Goal: Information Seeking & Learning: Learn about a topic

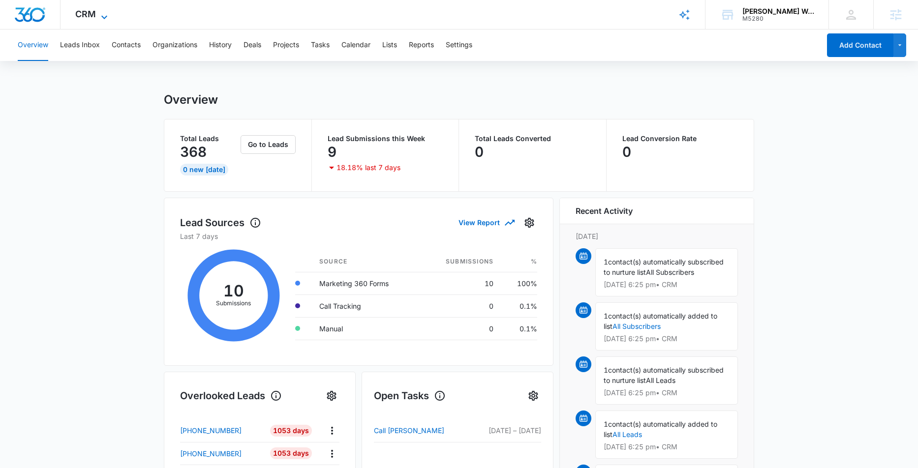
click at [102, 14] on icon at bounding box center [104, 17] width 12 height 12
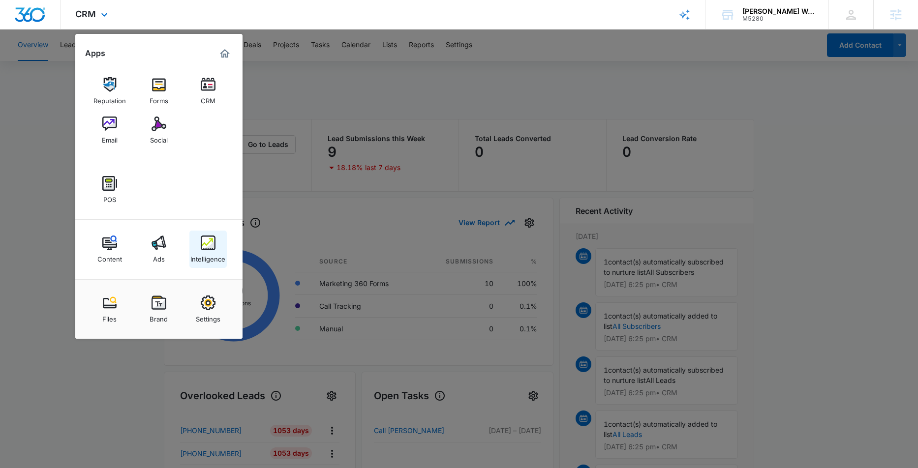
click at [217, 254] on div "Intelligence" at bounding box center [207, 256] width 35 height 13
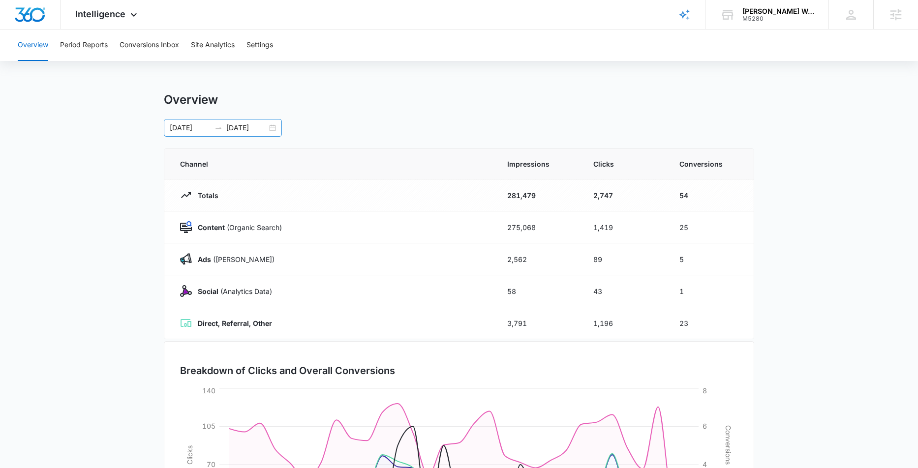
click at [260, 124] on input "[DATE]" at bounding box center [246, 127] width 41 height 11
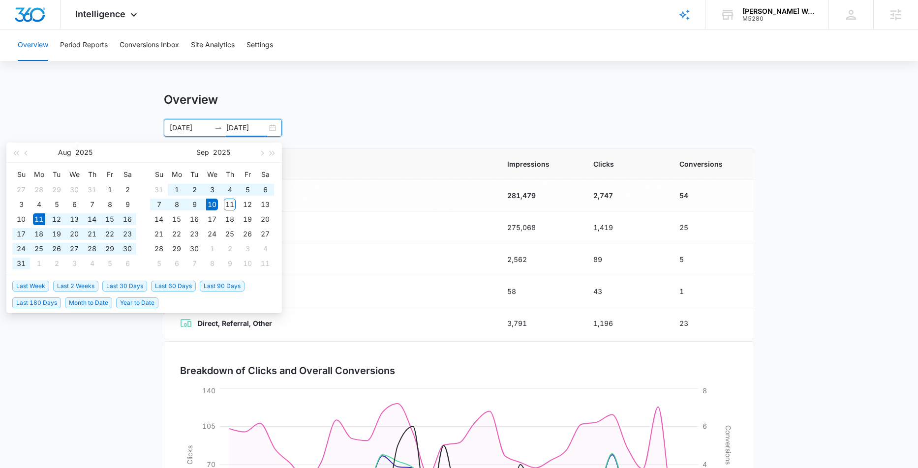
type input "[DATE]"
click at [169, 286] on span "Last 60 Days" at bounding box center [173, 286] width 45 height 11
type input "[DATE]"
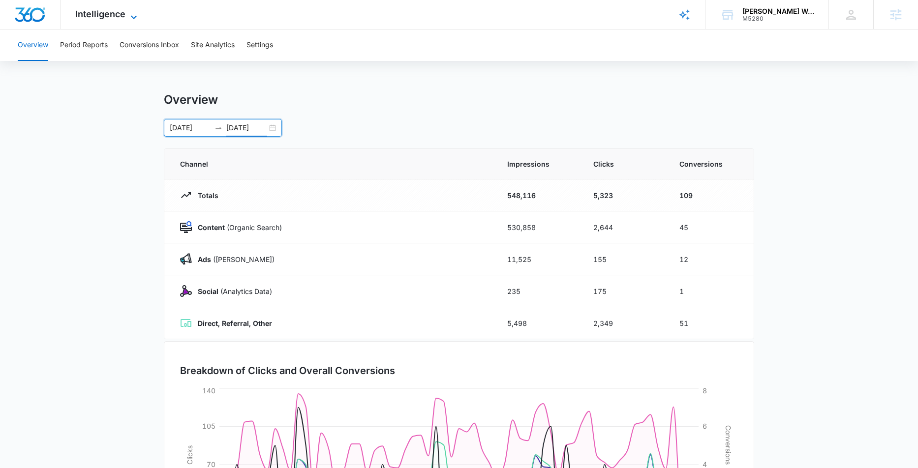
click at [123, 16] on span "Intelligence" at bounding box center [100, 14] width 50 height 10
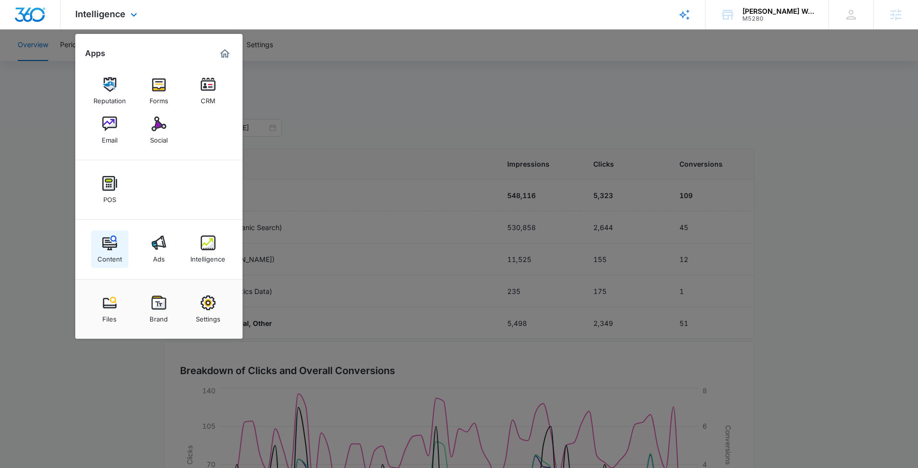
click at [118, 249] on link "Content" at bounding box center [109, 249] width 37 height 37
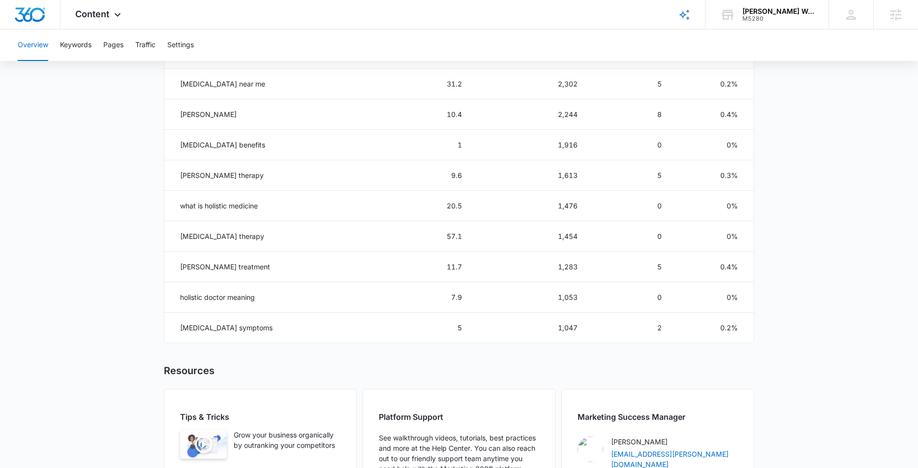
scroll to position [512, 0]
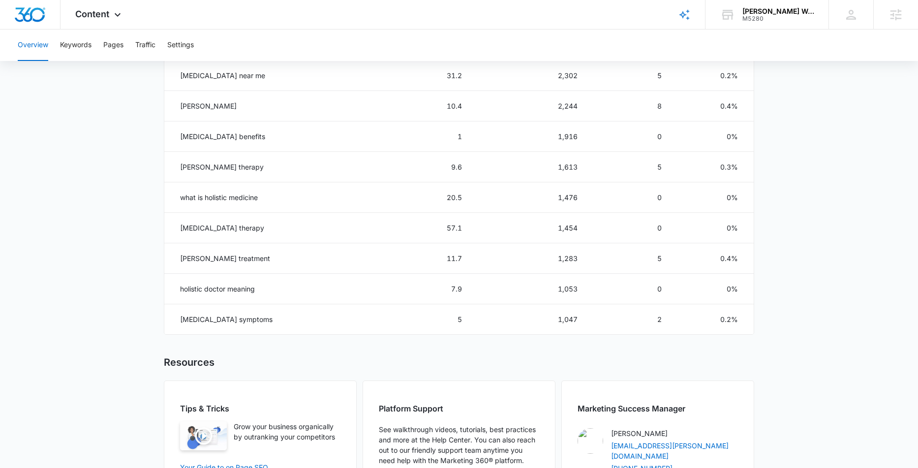
click at [89, 64] on main "Overview Overall Organic Performance (Last 30 Days) Compared to: [DATE] - [DATE…" at bounding box center [459, 56] width 918 height 953
click at [78, 49] on button "Keywords" at bounding box center [75, 45] width 31 height 31
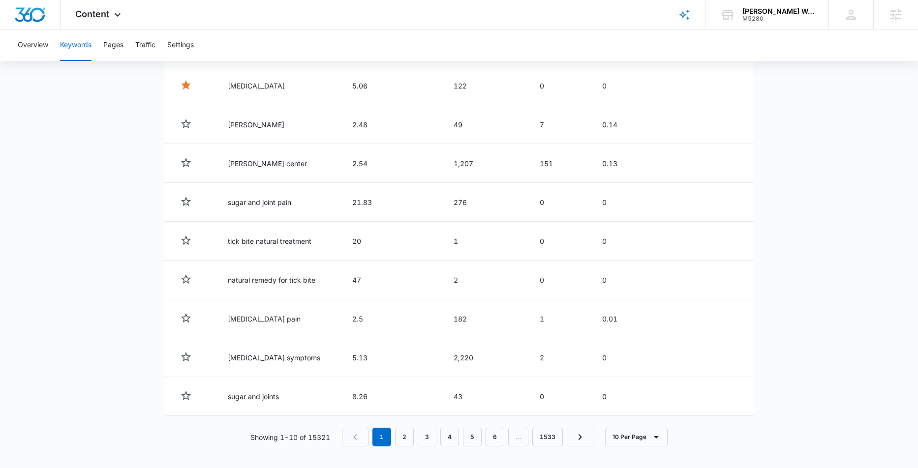
scroll to position [441, 0]
click at [411, 434] on link "2" at bounding box center [404, 435] width 19 height 19
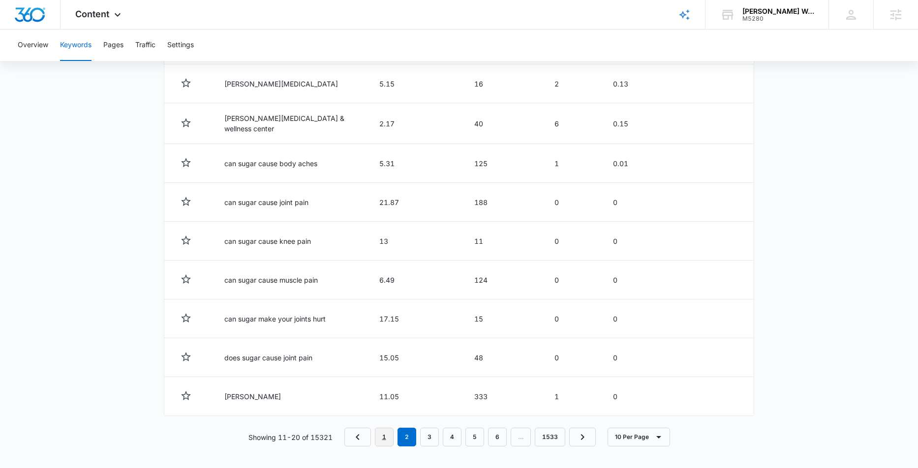
click at [381, 433] on link "1" at bounding box center [384, 437] width 19 height 19
